Goal: Task Accomplishment & Management: Manage account settings

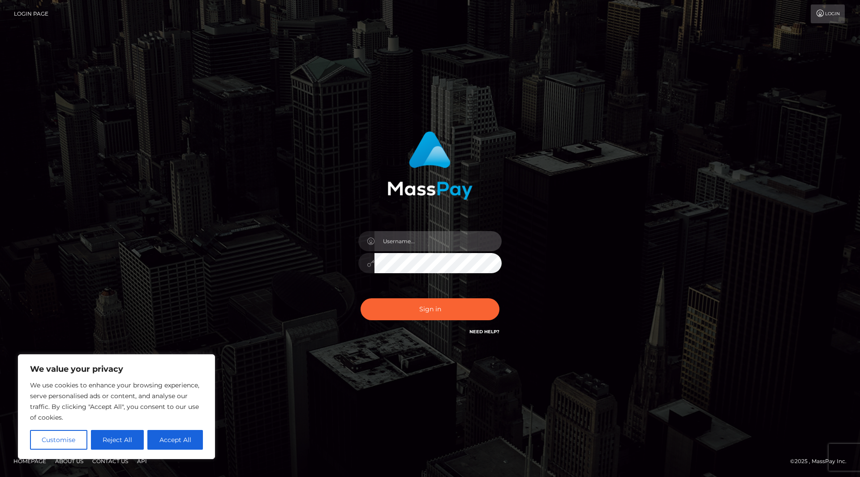
click at [412, 245] on input "text" at bounding box center [437, 241] width 127 height 20
type input "carelizayala@ymail.com"
click at [361, 298] on button "Sign in" at bounding box center [430, 309] width 139 height 22
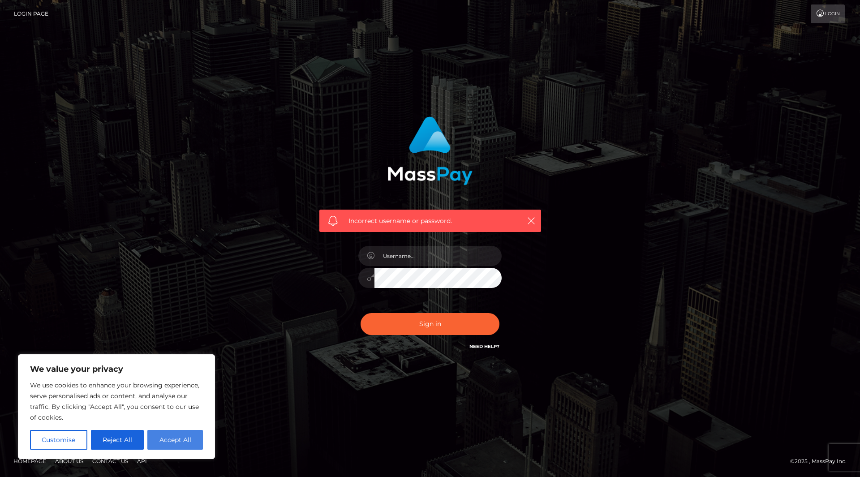
click at [177, 443] on button "Accept All" at bounding box center [175, 440] width 56 height 20
checkbox input "true"
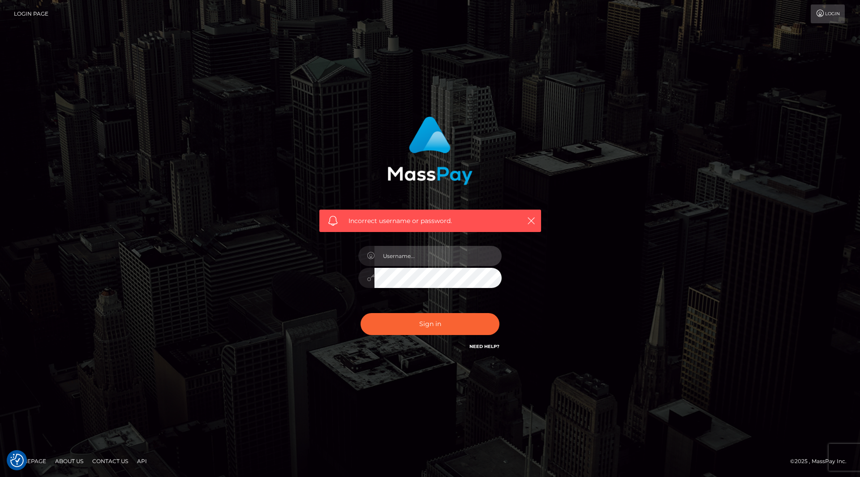
click at [400, 259] on input "text" at bounding box center [437, 256] width 127 height 20
type input "urcinnam0ngirl"
click at [361, 313] on button "Sign in" at bounding box center [430, 324] width 139 height 22
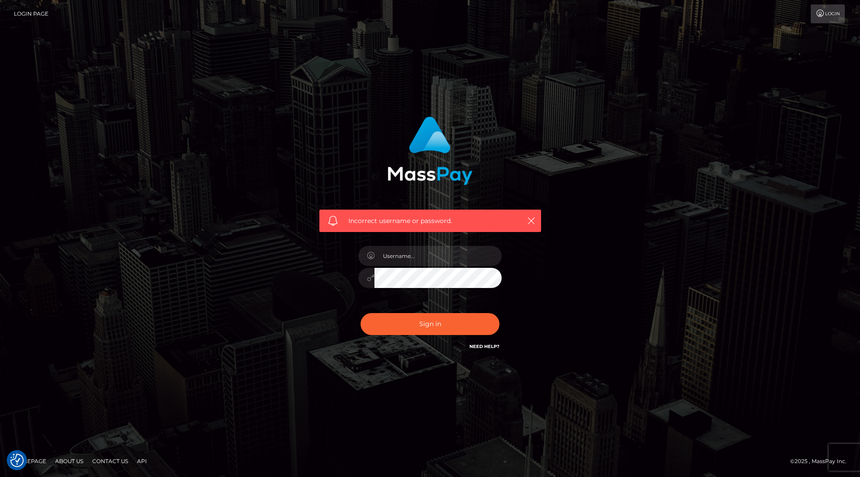
click at [488, 344] on link "Need Help?" at bounding box center [484, 347] width 30 height 6
click at [481, 346] on link "Need Help?" at bounding box center [484, 347] width 30 height 6
click at [529, 225] on icon "button" at bounding box center [531, 220] width 9 height 9
click at [478, 344] on link "Need Help?" at bounding box center [484, 347] width 30 height 6
click at [478, 346] on link "Need Help?" at bounding box center [484, 347] width 30 height 6
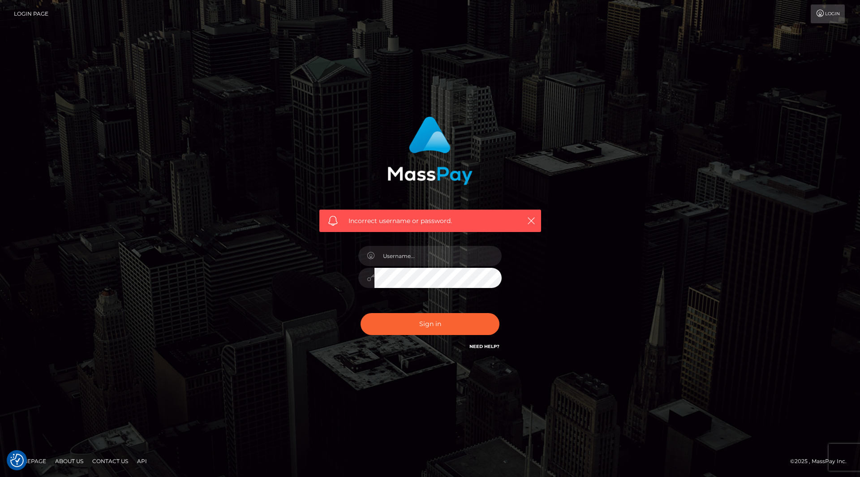
click at [477, 346] on link "Need Help?" at bounding box center [484, 347] width 30 height 6
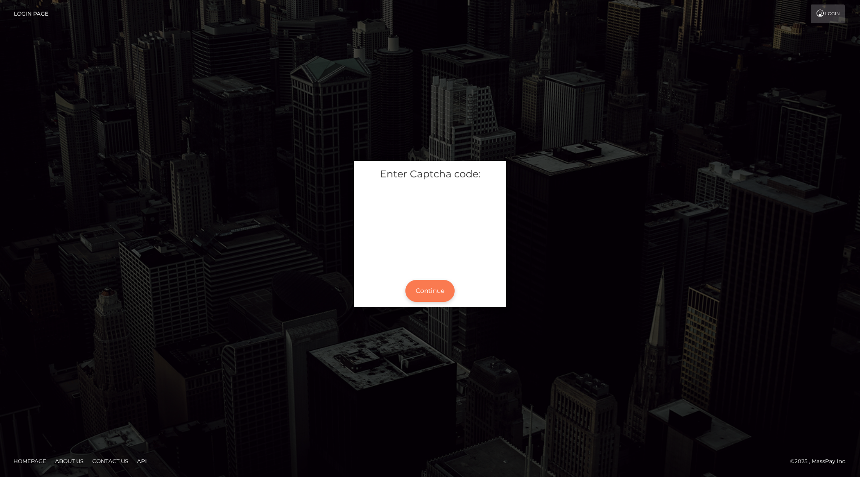
click at [444, 284] on button "Continue" at bounding box center [429, 291] width 49 height 22
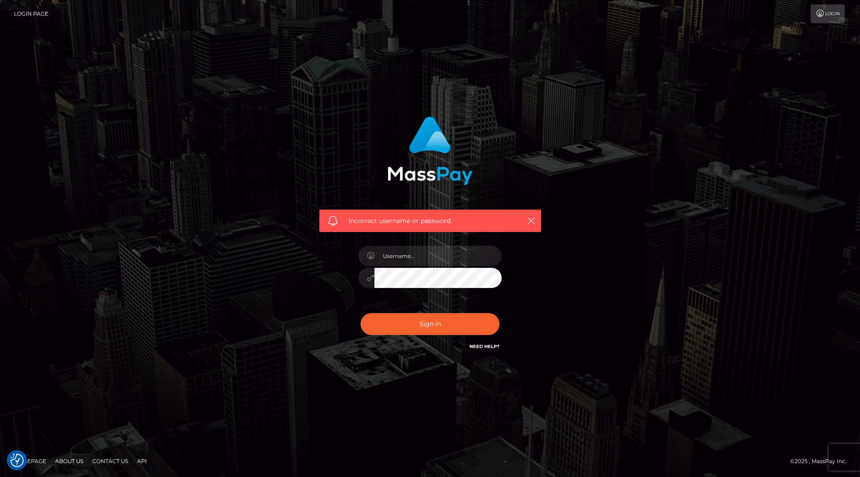
click at [482, 346] on link "Need Help?" at bounding box center [484, 347] width 30 height 6
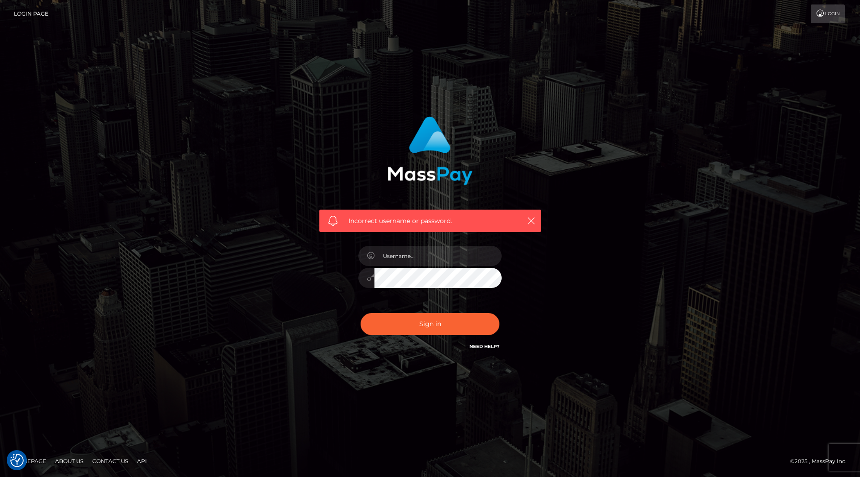
drag, startPoint x: 481, startPoint y: 346, endPoint x: 256, endPoint y: 442, distance: 244.8
click at [470, 355] on div "Incorrect username or password." at bounding box center [430, 234] width 235 height 249
click at [116, 461] on link "Contact Us" at bounding box center [110, 461] width 43 height 14
click at [118, 461] on link "Contact Us" at bounding box center [110, 461] width 43 height 14
click at [118, 462] on link "Contact Us" at bounding box center [110, 461] width 43 height 14
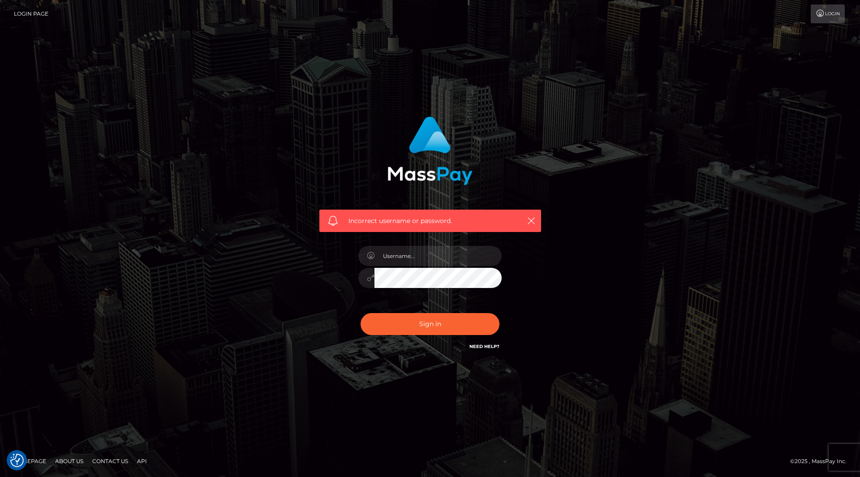
click at [118, 462] on link "Contact Us" at bounding box center [110, 461] width 43 height 14
click at [28, 15] on link "Login Page" at bounding box center [31, 13] width 34 height 19
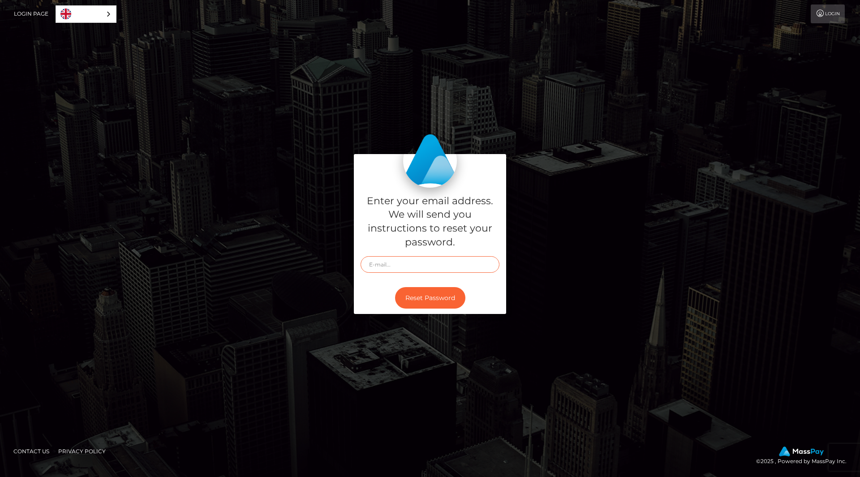
click at [383, 265] on input "text" at bounding box center [430, 264] width 139 height 17
type input "carelizayala@ymail.com"
click at [424, 294] on button "Reset Password" at bounding box center [430, 298] width 70 height 22
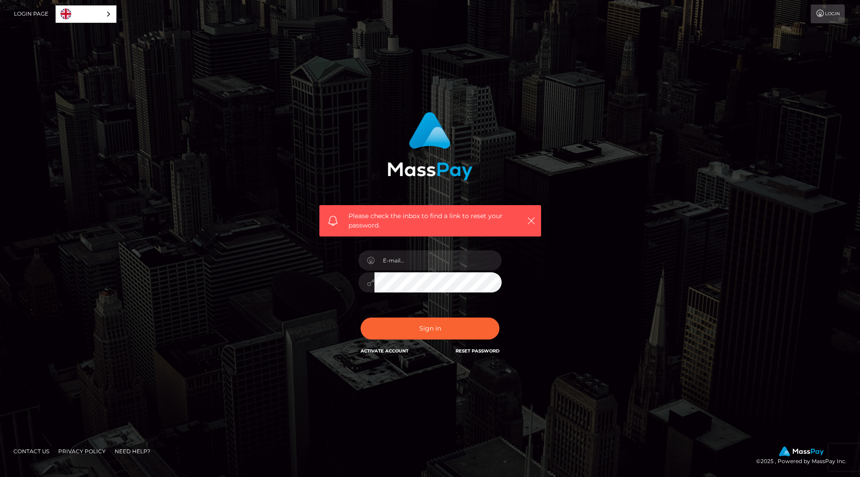
click at [77, 11] on link "English" at bounding box center [86, 14] width 60 height 17
click at [77, 11] on link "English" at bounding box center [87, 14] width 63 height 17
